Goal: Information Seeking & Learning: Learn about a topic

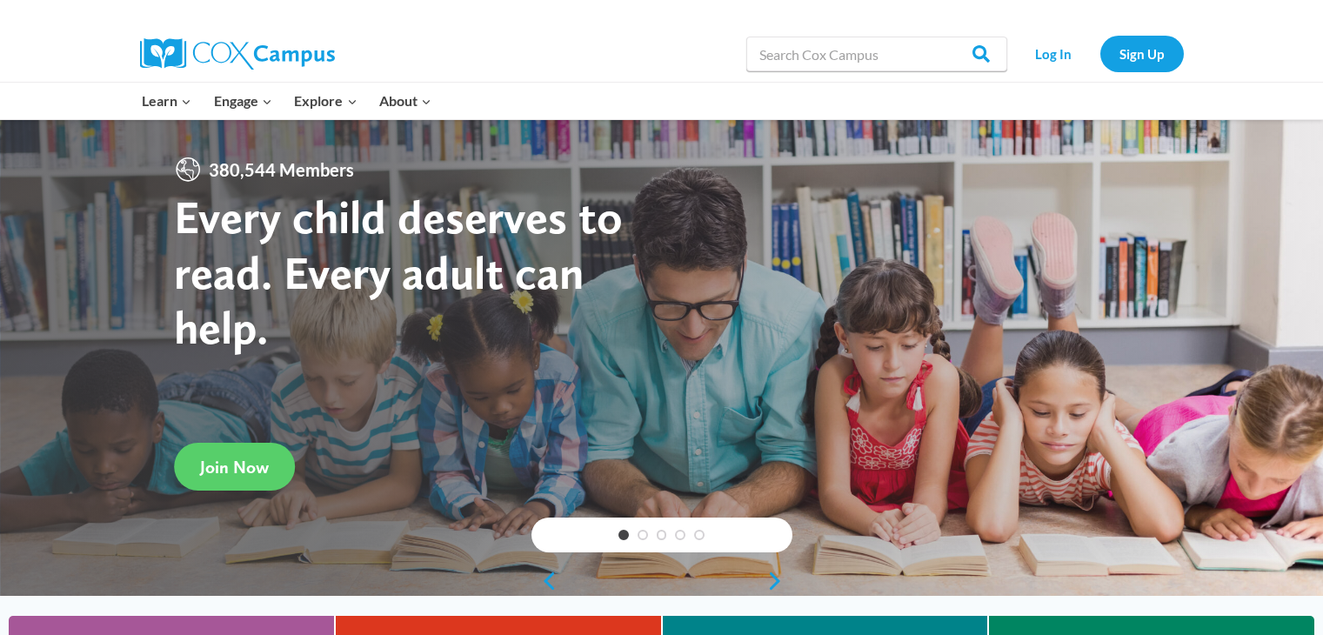
click at [1134, 60] on link "Sign Up" at bounding box center [1143, 54] width 84 height 36
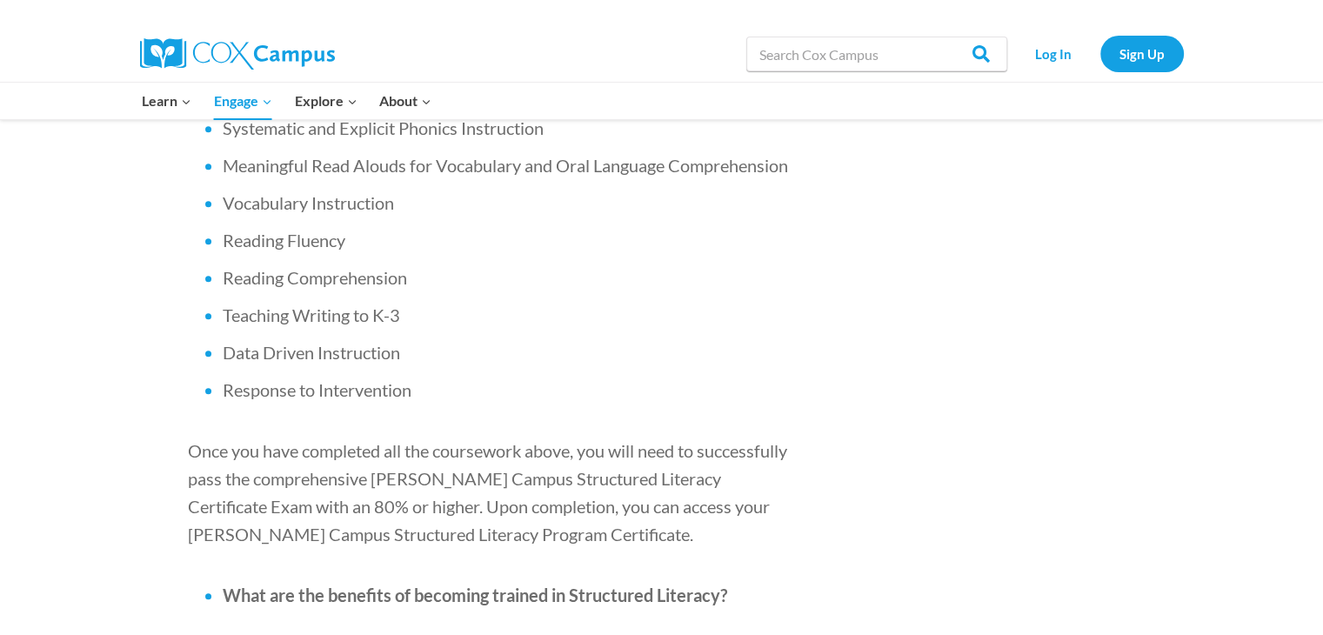
scroll to position [1479, 0]
